Goal: Task Accomplishment & Management: Manage account settings

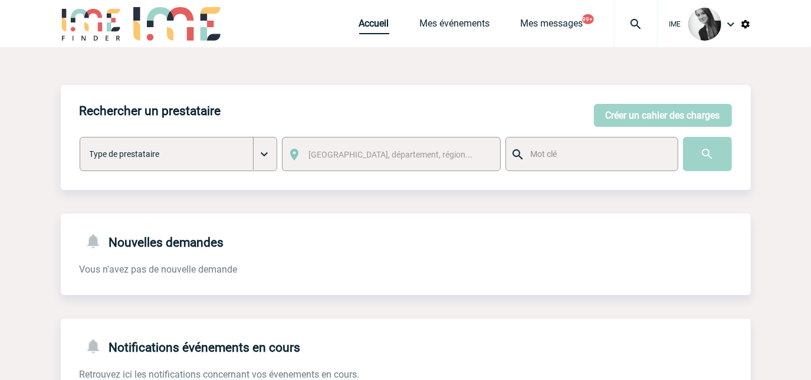
click at [376, 27] on link "Accueil" at bounding box center [374, 26] width 30 height 17
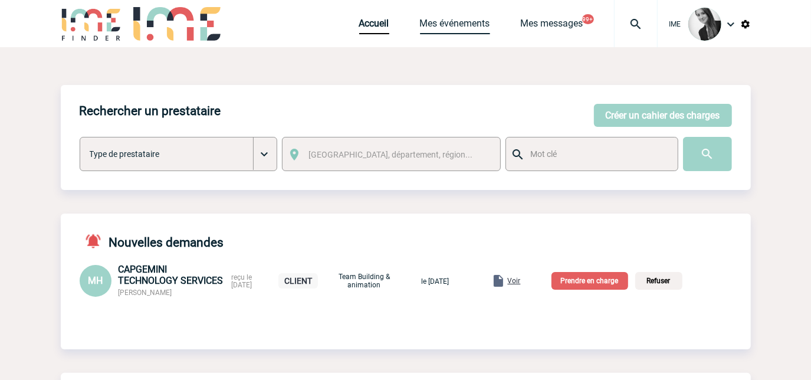
click at [443, 29] on link "Mes événements" at bounding box center [455, 26] width 70 height 17
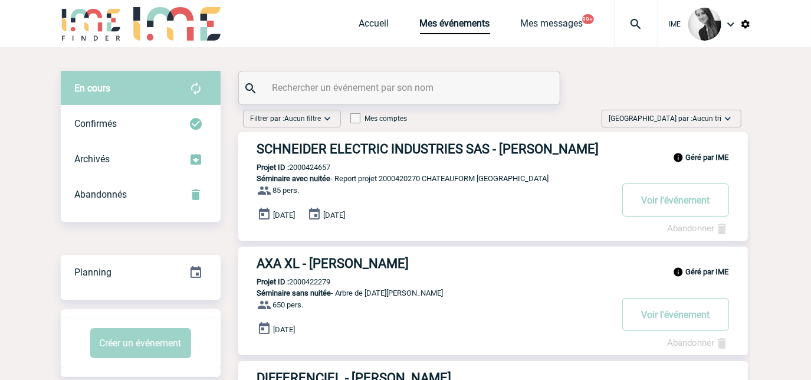
drag, startPoint x: 683, startPoint y: 117, endPoint x: 682, endPoint y: 173, distance: 56.0
click at [683, 118] on span "Trier par : Aucun tri" at bounding box center [665, 119] width 113 height 12
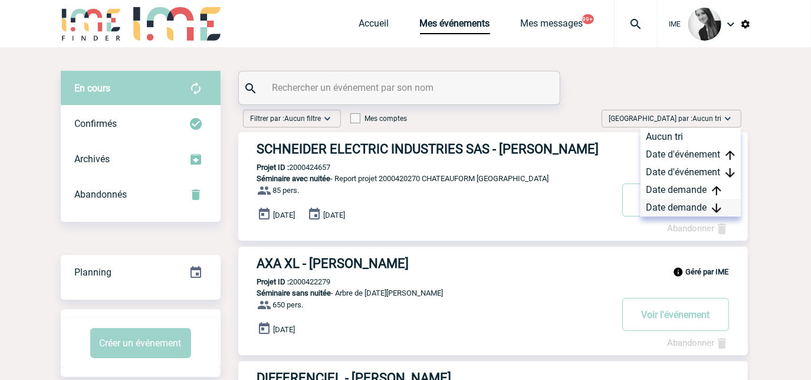
click at [667, 214] on div "Date demande" at bounding box center [690, 208] width 100 height 18
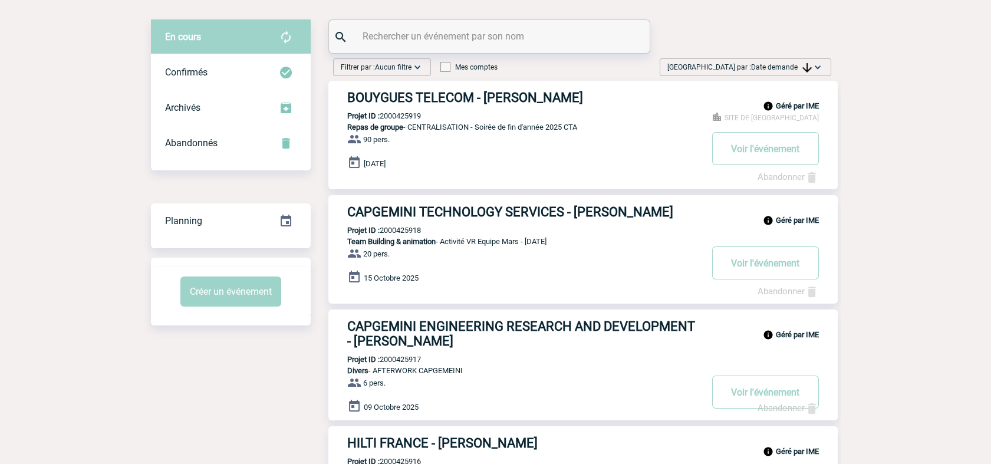
scroll to position [131, 0]
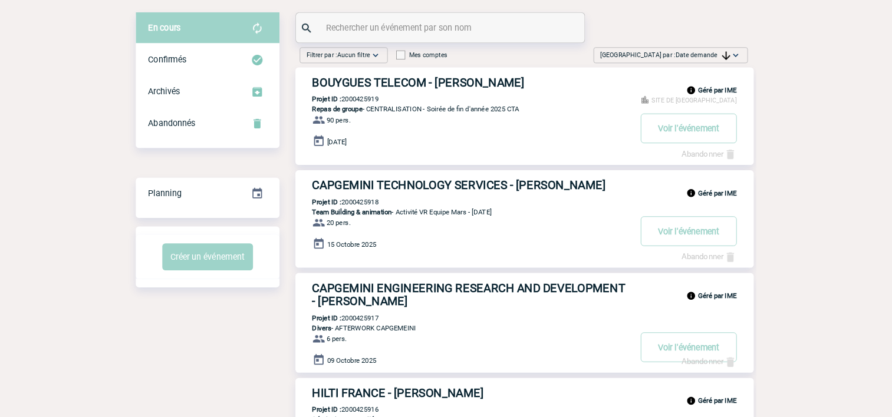
scroll to position [0, 0]
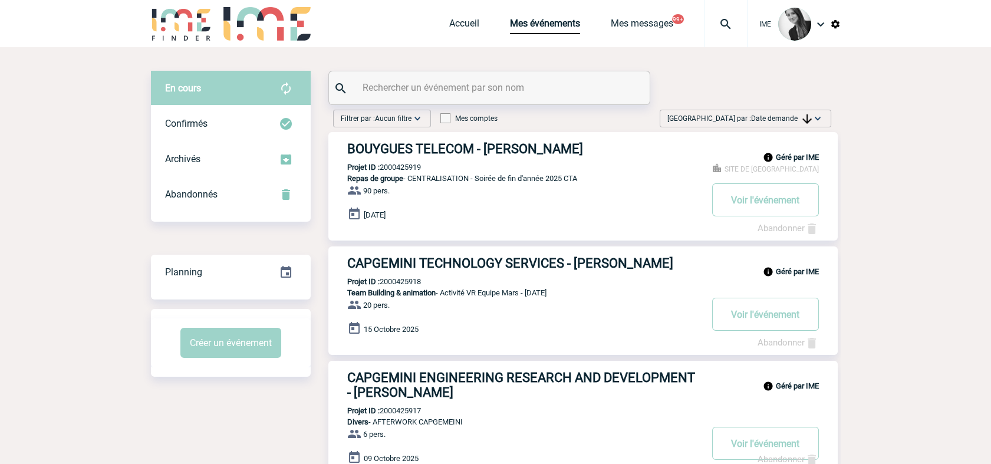
click at [810, 115] on img at bounding box center [806, 118] width 9 height 9
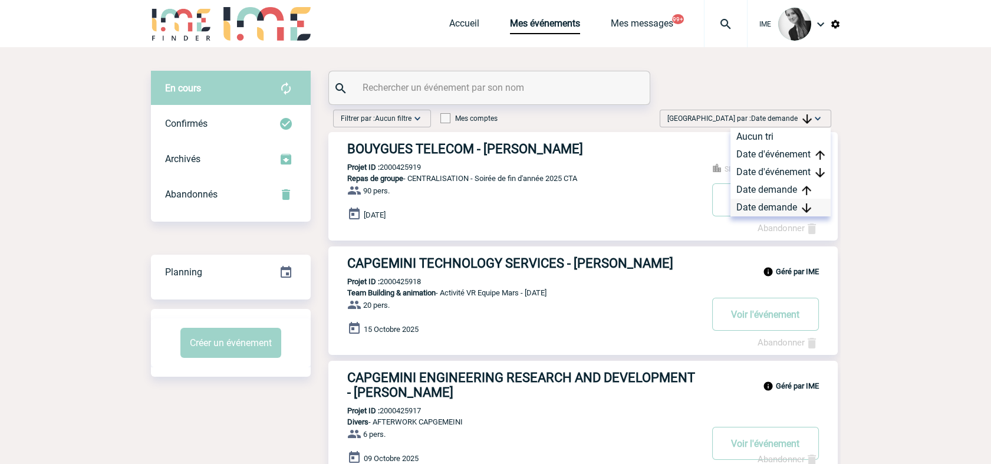
click at [799, 205] on div "Date demande" at bounding box center [780, 208] width 100 height 18
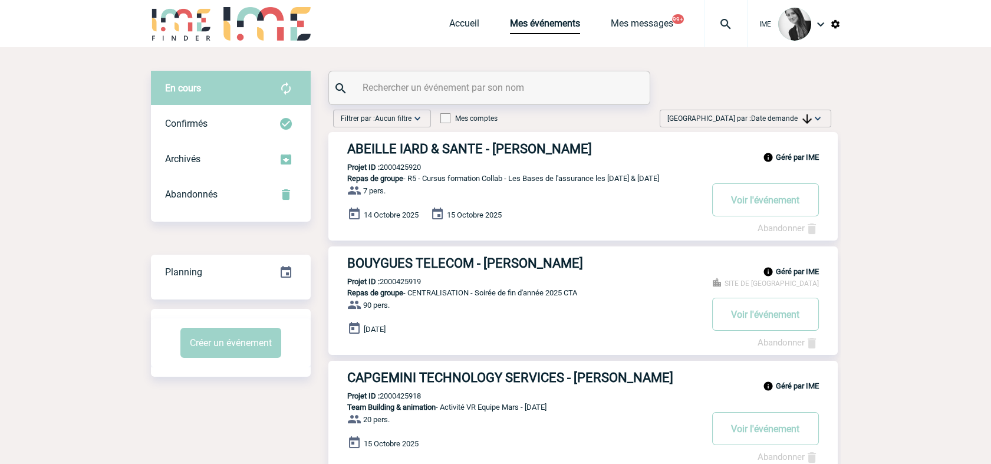
click at [788, 114] on span "Date demande" at bounding box center [781, 118] width 61 height 8
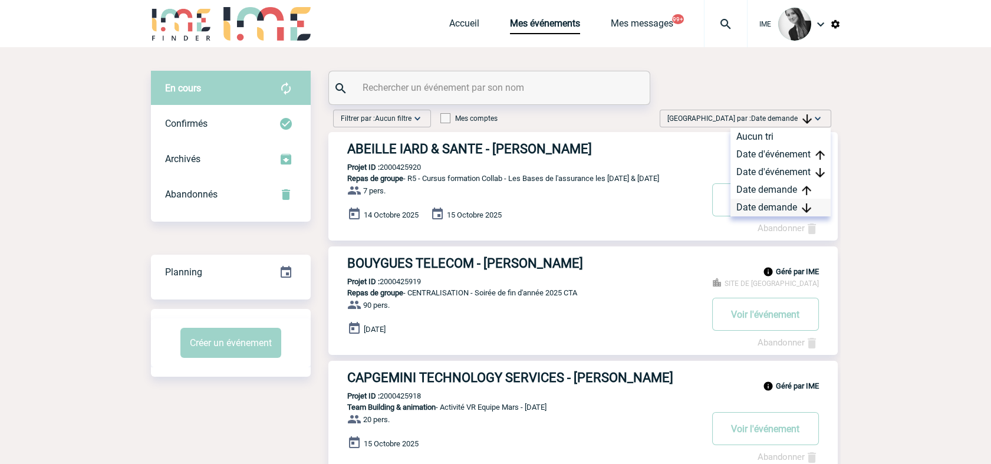
click at [806, 205] on img at bounding box center [806, 207] width 9 height 9
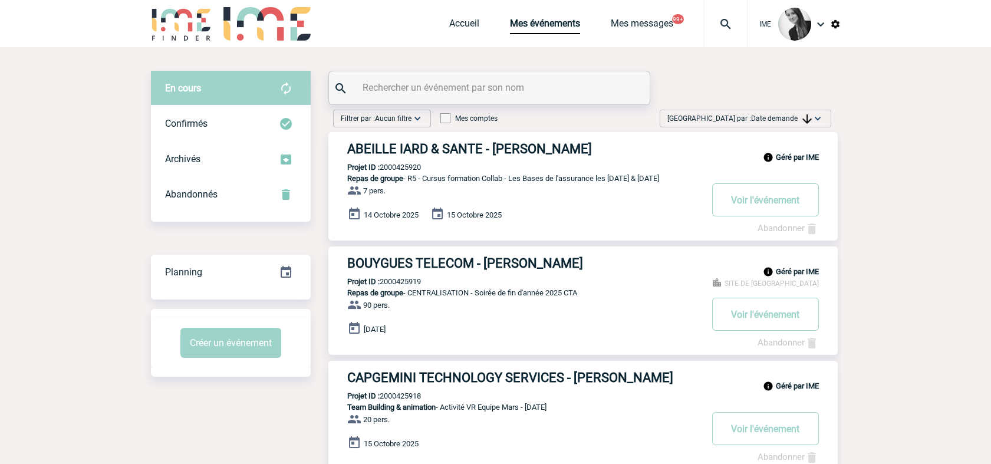
click at [802, 122] on img at bounding box center [806, 118] width 9 height 9
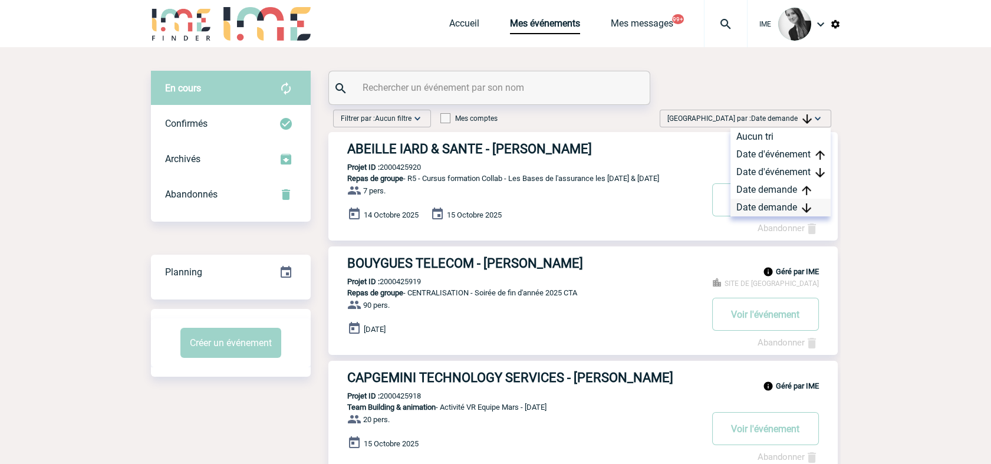
click at [775, 209] on div "Date demande" at bounding box center [780, 208] width 100 height 18
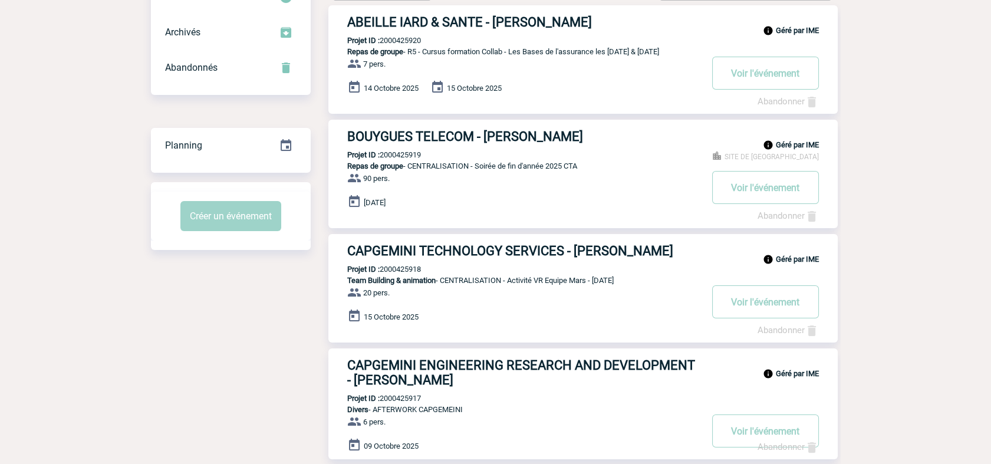
scroll to position [46, 0]
